Goal: Task Accomplishment & Management: Manage account settings

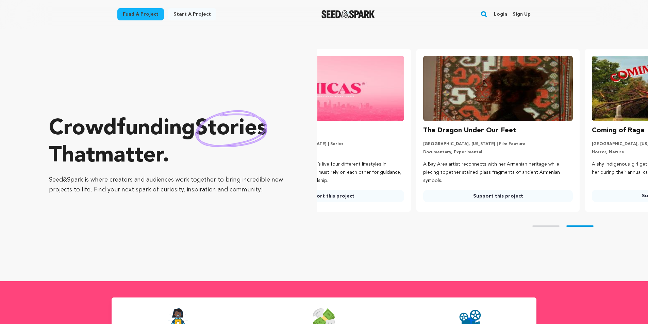
scroll to position [0, 174]
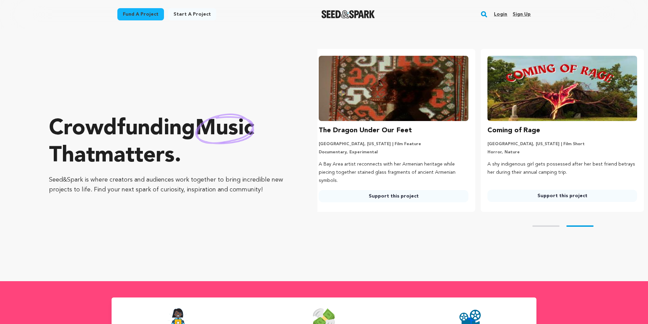
click at [500, 12] on link "Login" at bounding box center [500, 14] width 13 height 11
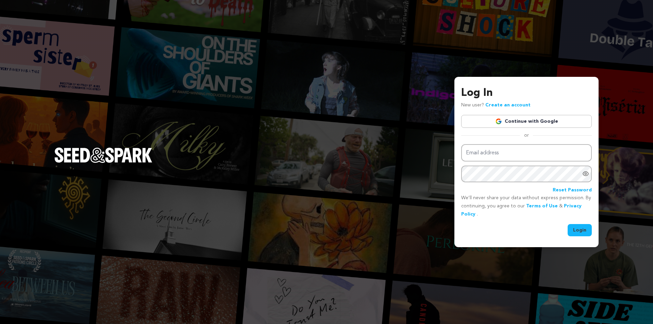
click at [518, 119] on link "Continue with Google" at bounding box center [526, 121] width 131 height 13
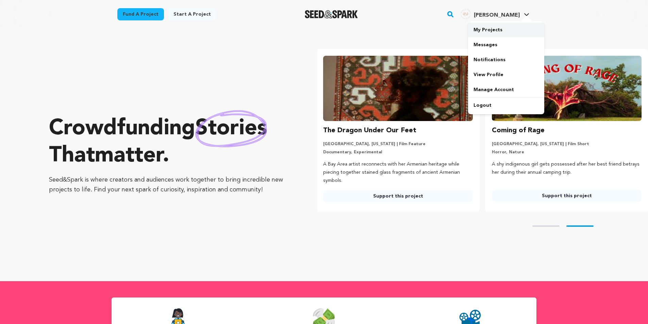
scroll to position [0, 174]
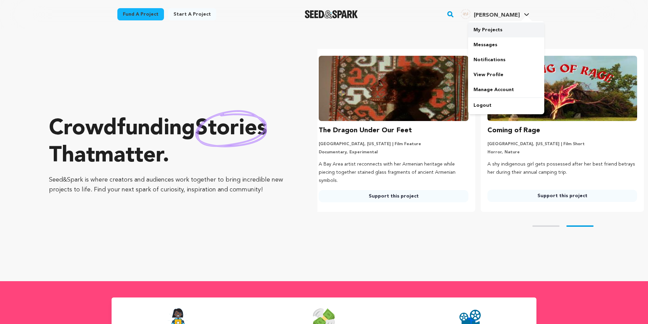
click at [493, 30] on link "My Projects" at bounding box center [506, 29] width 76 height 15
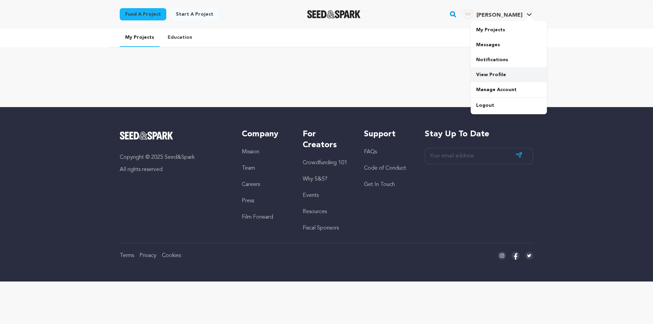
click at [491, 76] on link "View Profile" at bounding box center [509, 74] width 76 height 15
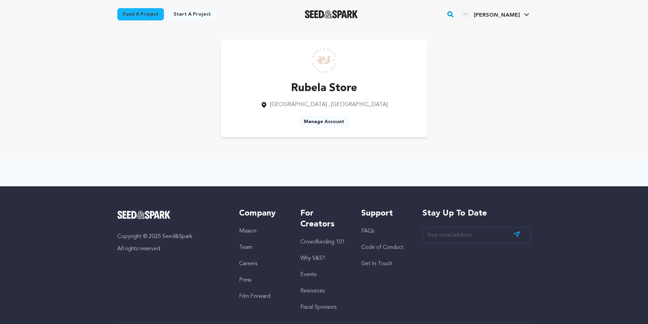
click at [331, 122] on link "Manage Account" at bounding box center [323, 122] width 51 height 12
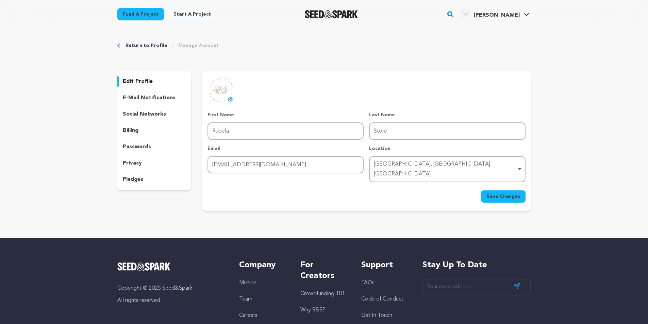
click at [495, 191] on button "Save Changes" at bounding box center [503, 196] width 45 height 12
click at [137, 81] on p "edit profile" at bounding box center [138, 82] width 30 height 8
click at [138, 116] on p "social networks" at bounding box center [144, 114] width 43 height 8
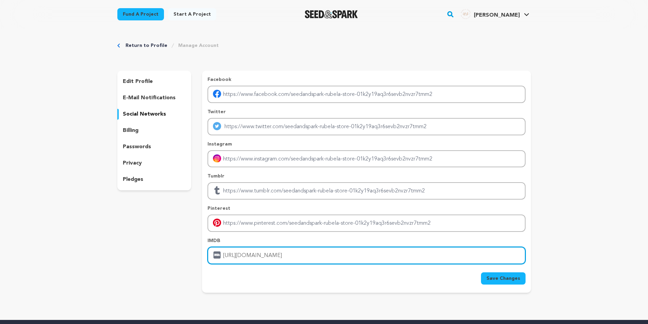
click at [261, 256] on input "https://rubelastore.com/" at bounding box center [366, 255] width 318 height 17
drag, startPoint x: 286, startPoint y: 256, endPoint x: 248, endPoint y: 262, distance: 37.9
click at [248, 262] on input "https://rubelastore.com/" at bounding box center [366, 255] width 318 height 17
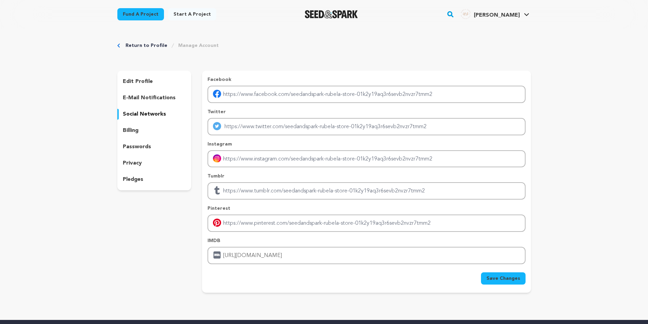
click at [321, 287] on div "Facebook Twitter Instagram Tumblr Pinterest" at bounding box center [366, 182] width 329 height 222
click at [500, 277] on span "Save Changes" at bounding box center [503, 278] width 34 height 7
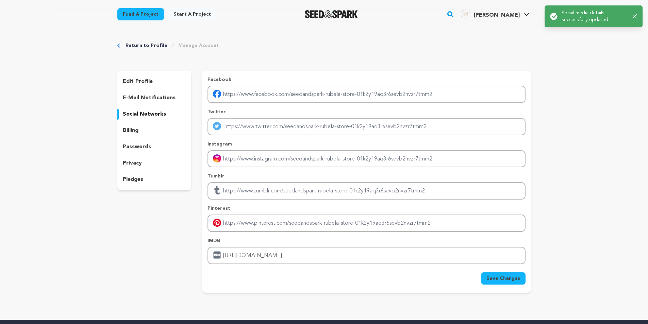
click at [635, 17] on icon "button" at bounding box center [635, 16] width 4 height 4
